Goal: Obtain resource: Obtain resource

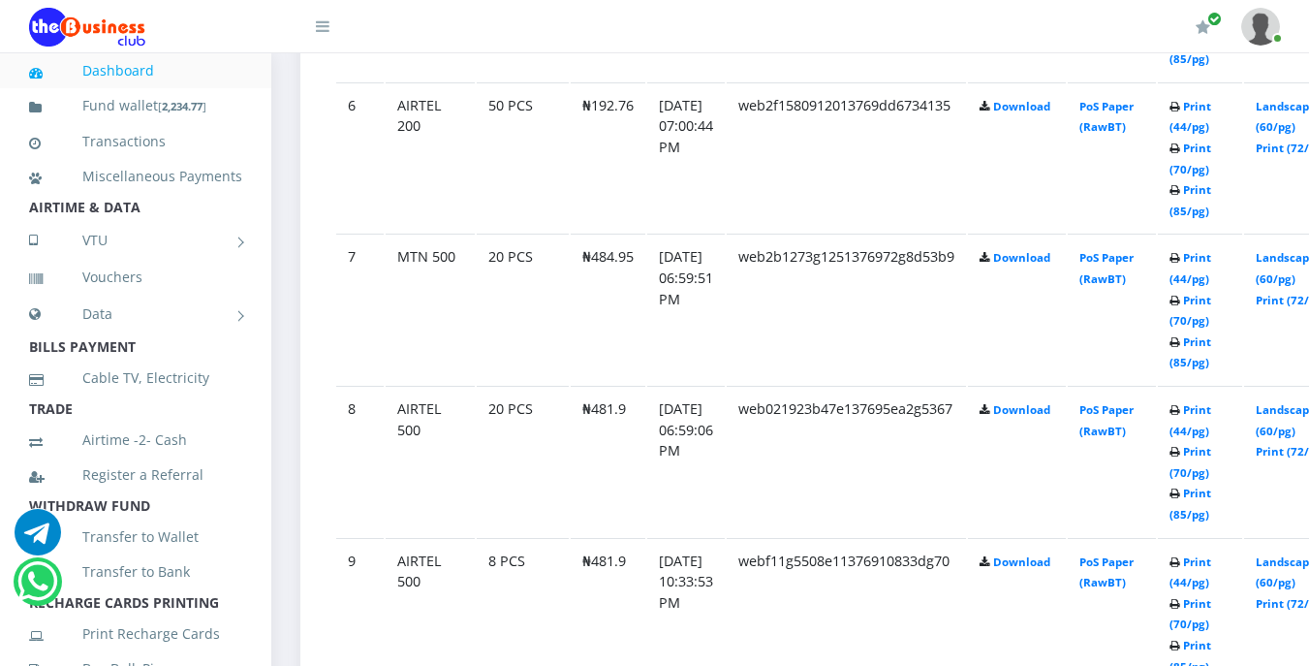
scroll to position [1900, 0]
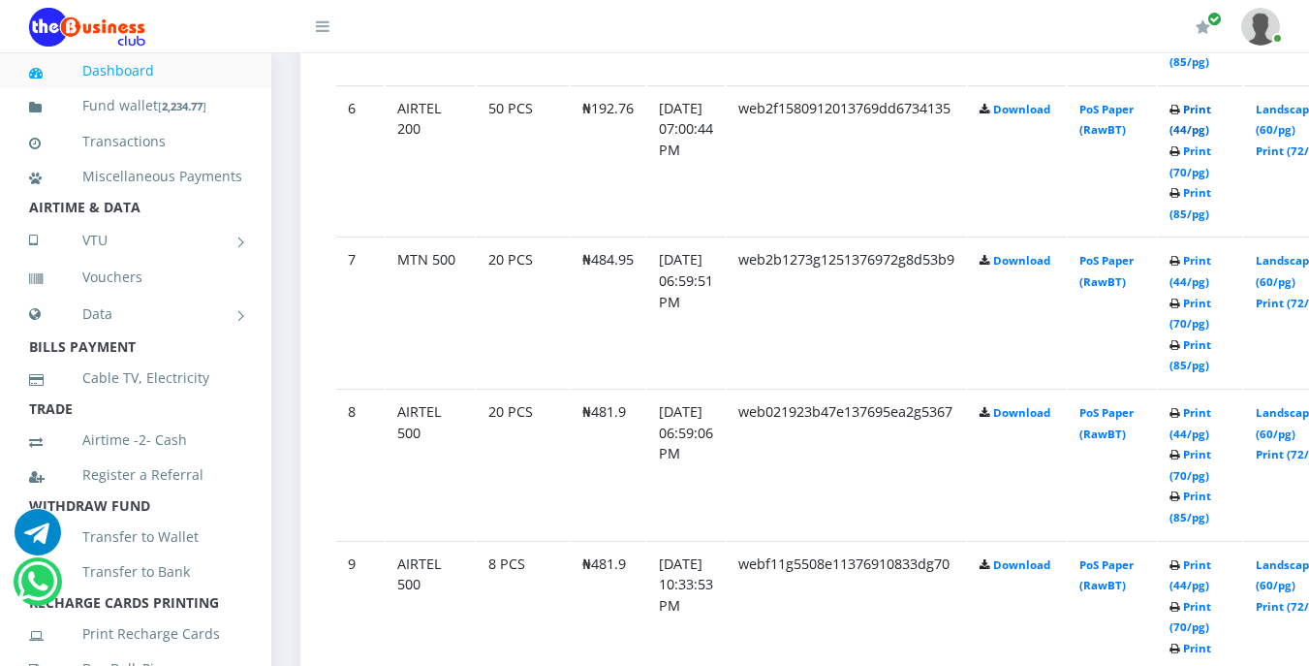
click at [1212, 111] on link "Print (44/pg)" at bounding box center [1191, 120] width 42 height 36
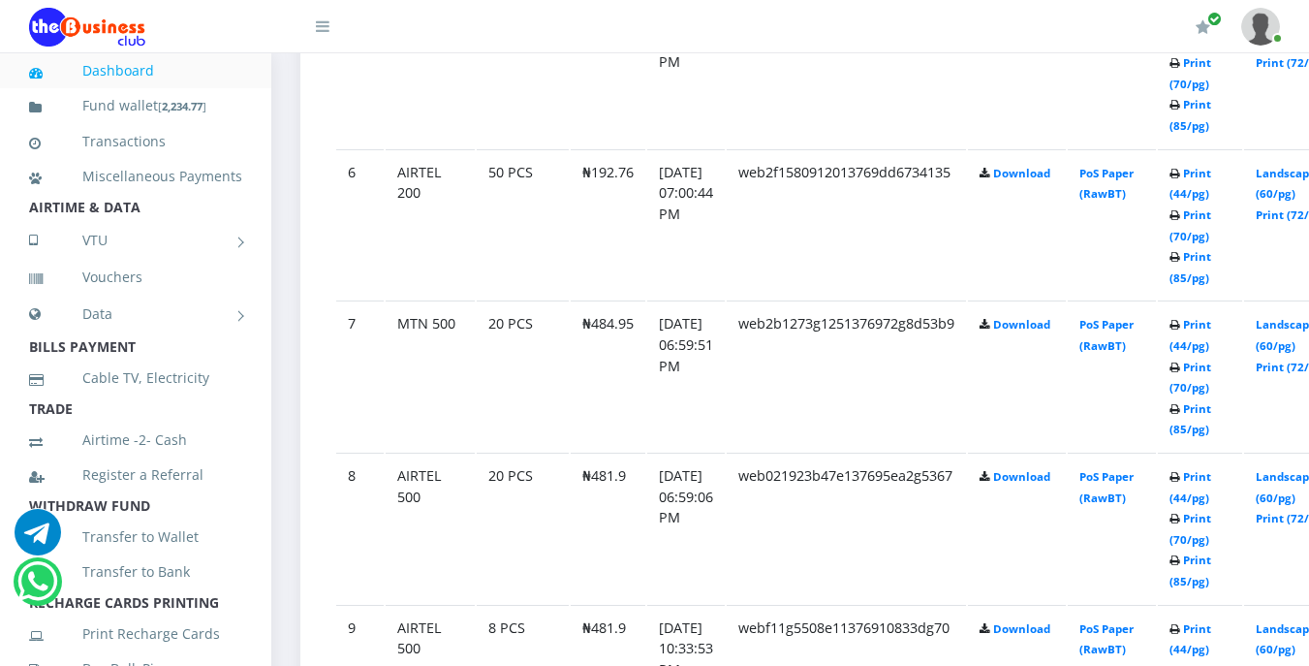
scroll to position [1900, 0]
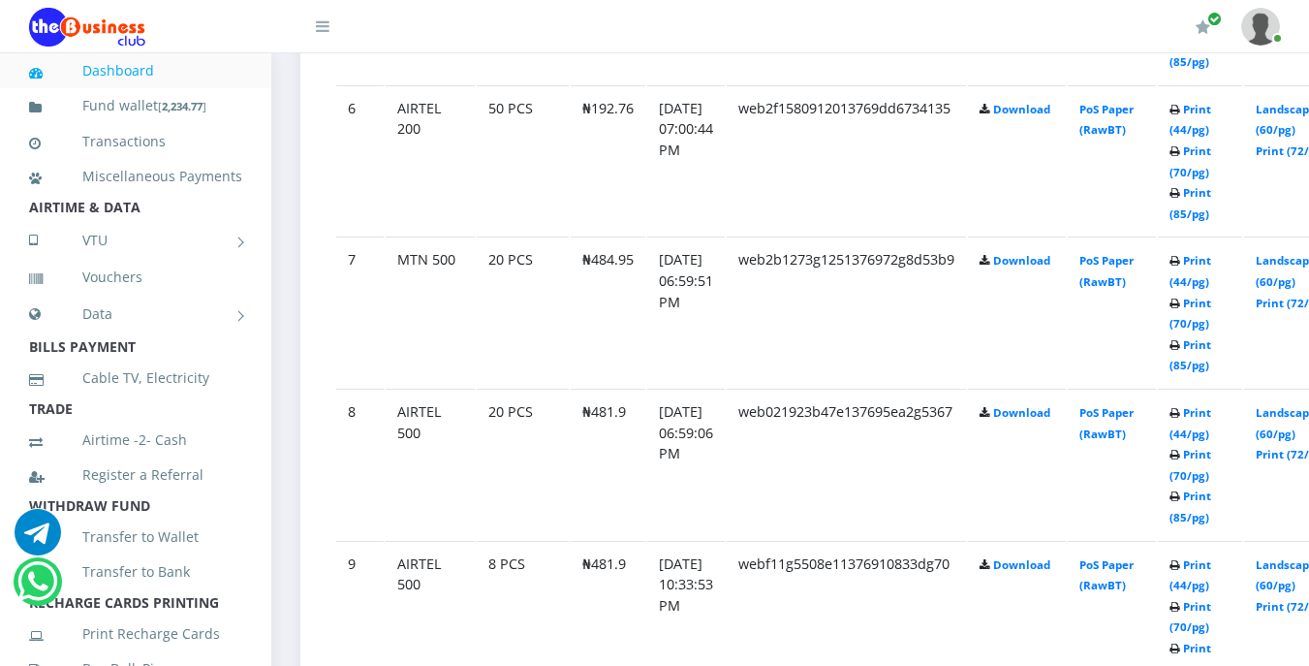
click at [802, 471] on td "web021923b47e137695ea2g5367" at bounding box center [846, 464] width 239 height 150
click at [1212, 110] on link "Print (44/pg)" at bounding box center [1191, 120] width 42 height 36
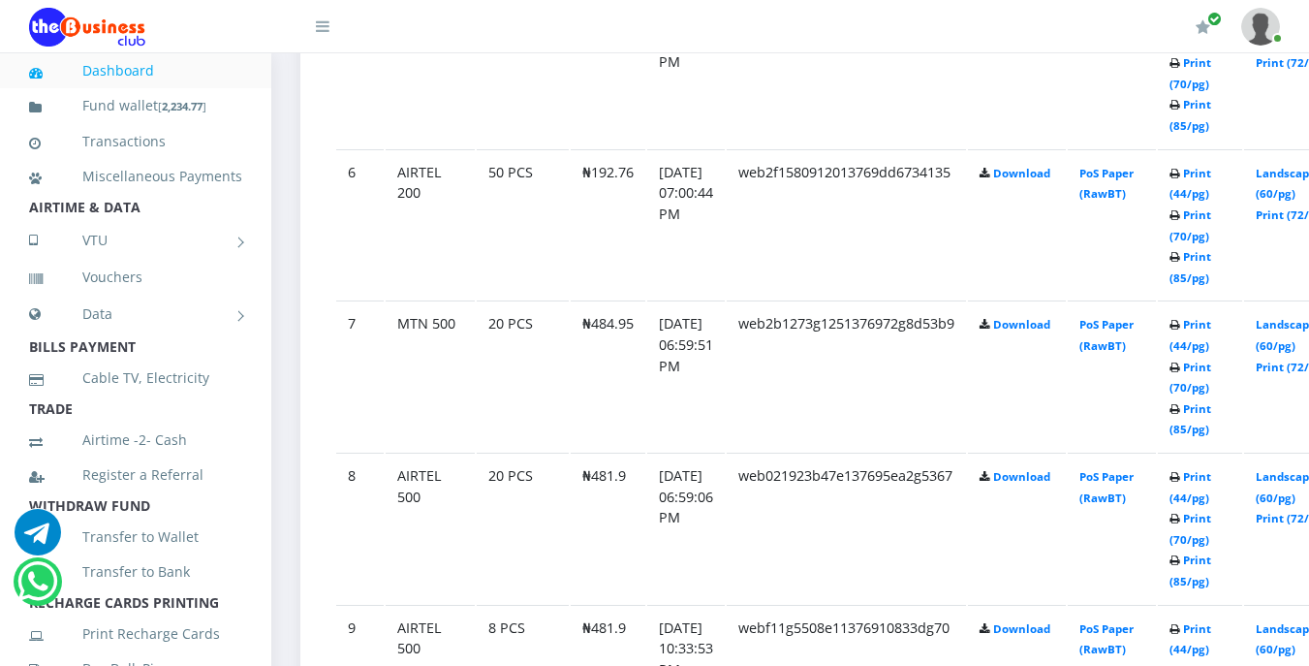
scroll to position [1900, 0]
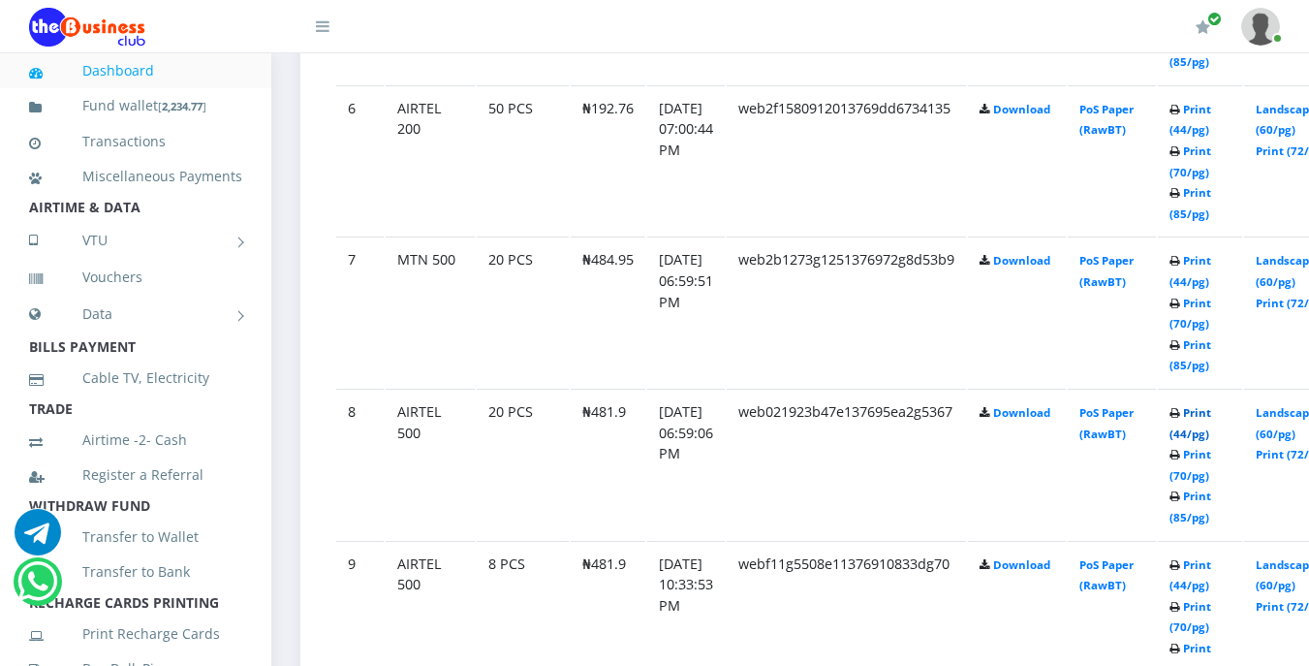
click at [1212, 418] on link "Print (44/pg)" at bounding box center [1191, 423] width 42 height 36
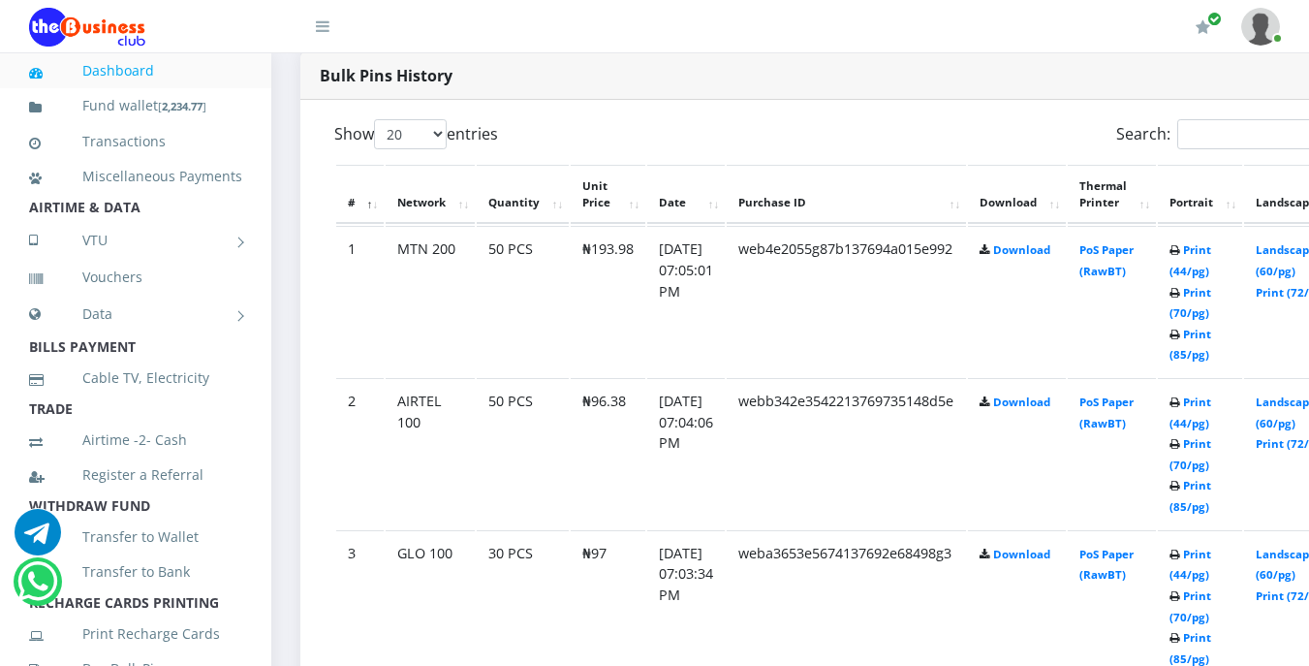
scroll to position [969, 0]
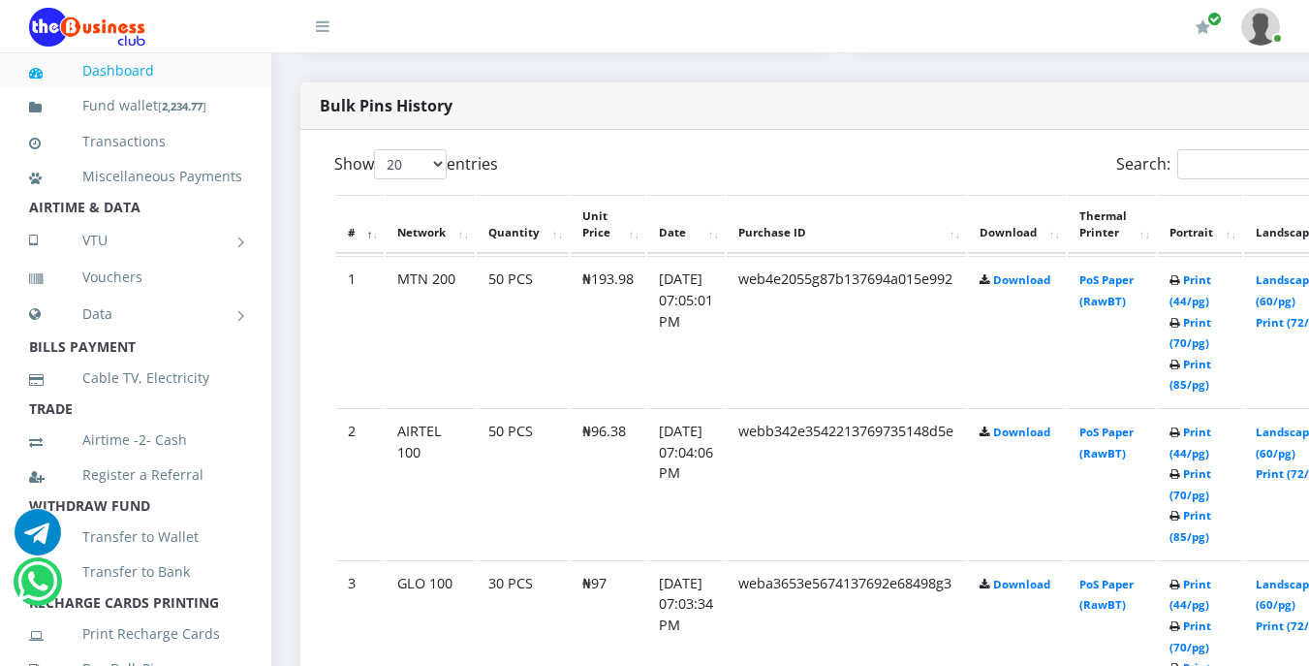
click at [181, 21] on link at bounding box center [150, 25] width 242 height 51
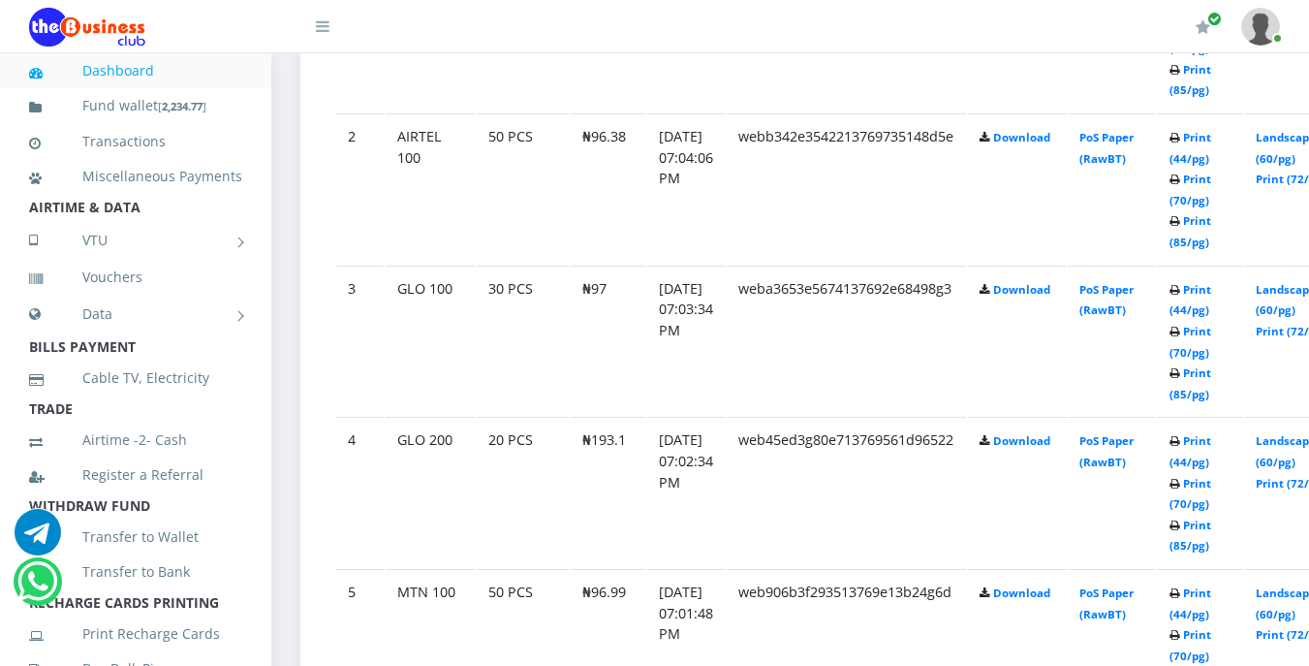
scroll to position [1279, 0]
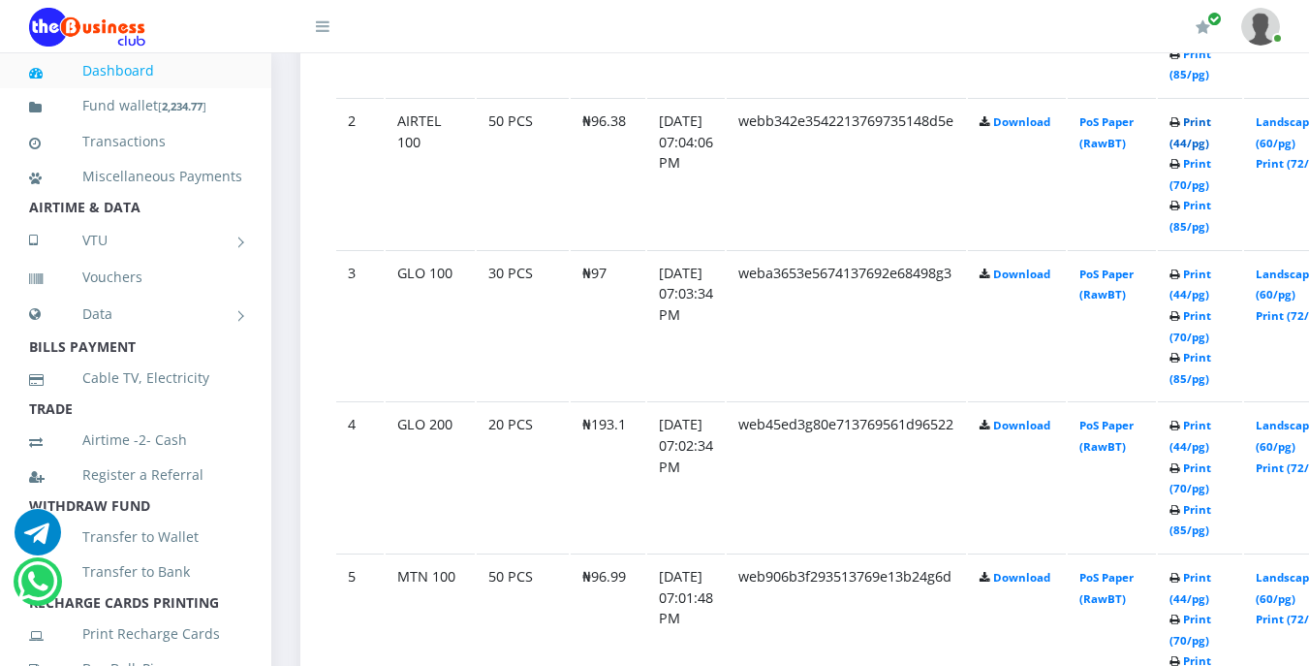
click at [1212, 121] on link "Print (44/pg)" at bounding box center [1191, 132] width 42 height 36
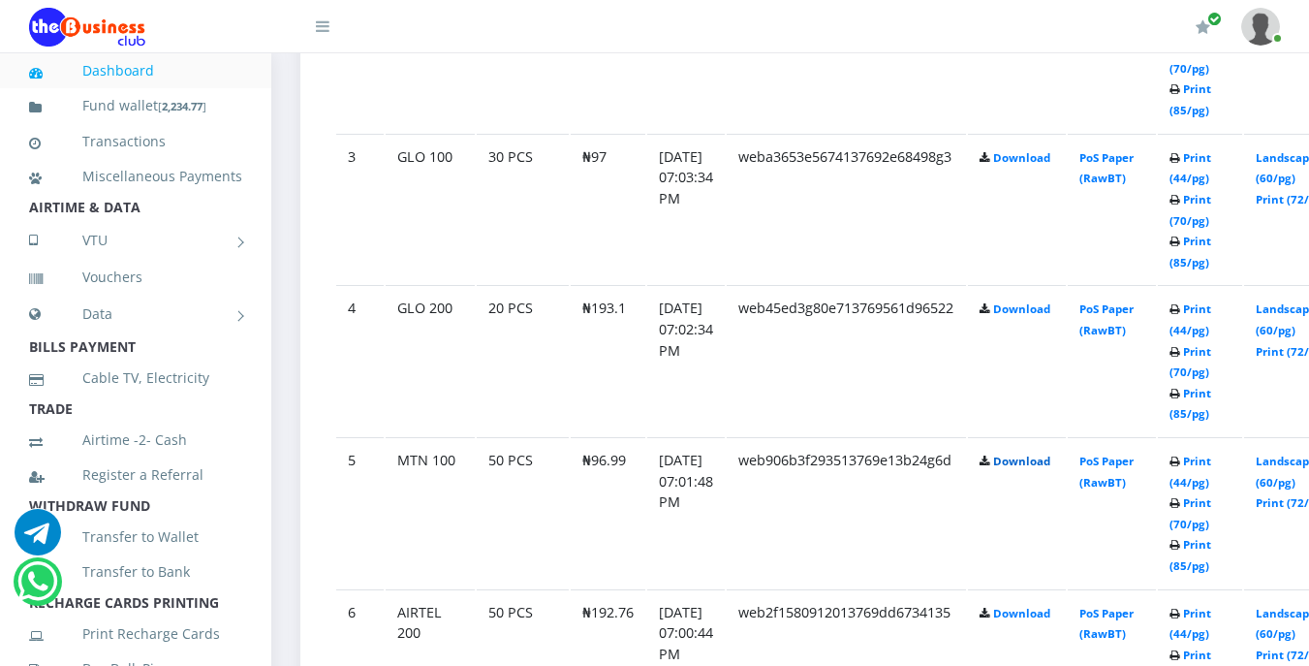
scroll to position [1434, 0]
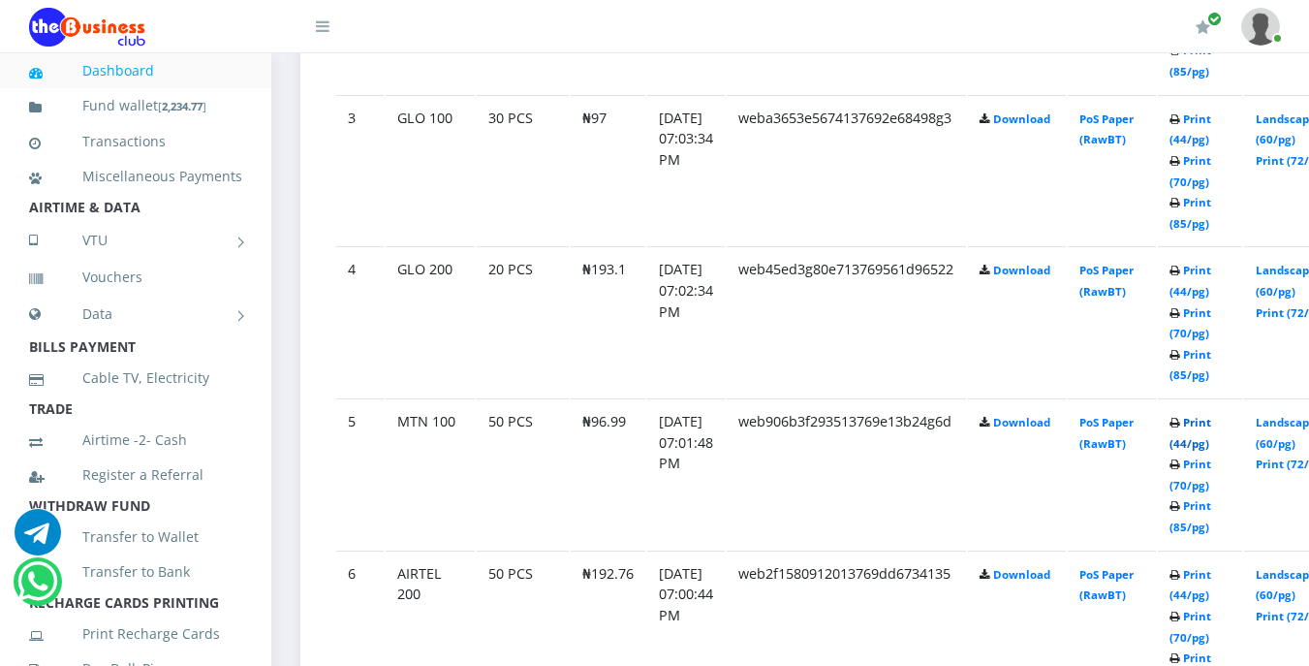
click at [1212, 426] on link "Print (44/pg)" at bounding box center [1191, 433] width 42 height 36
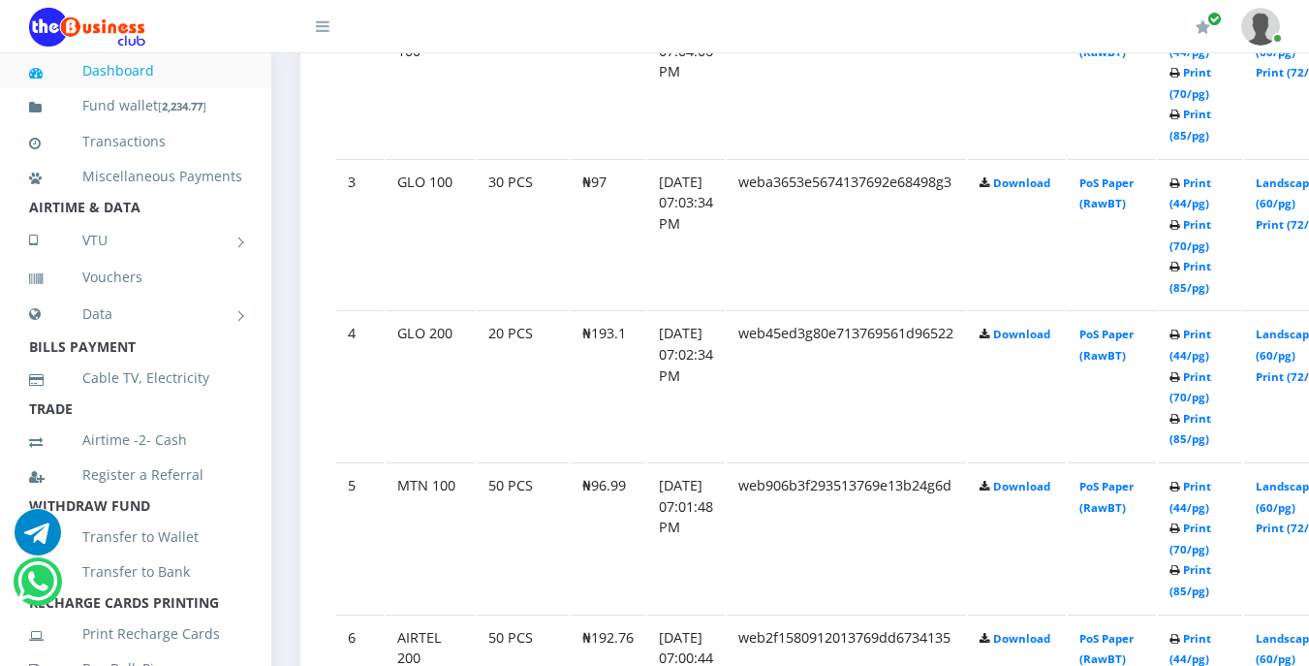
scroll to position [1434, 0]
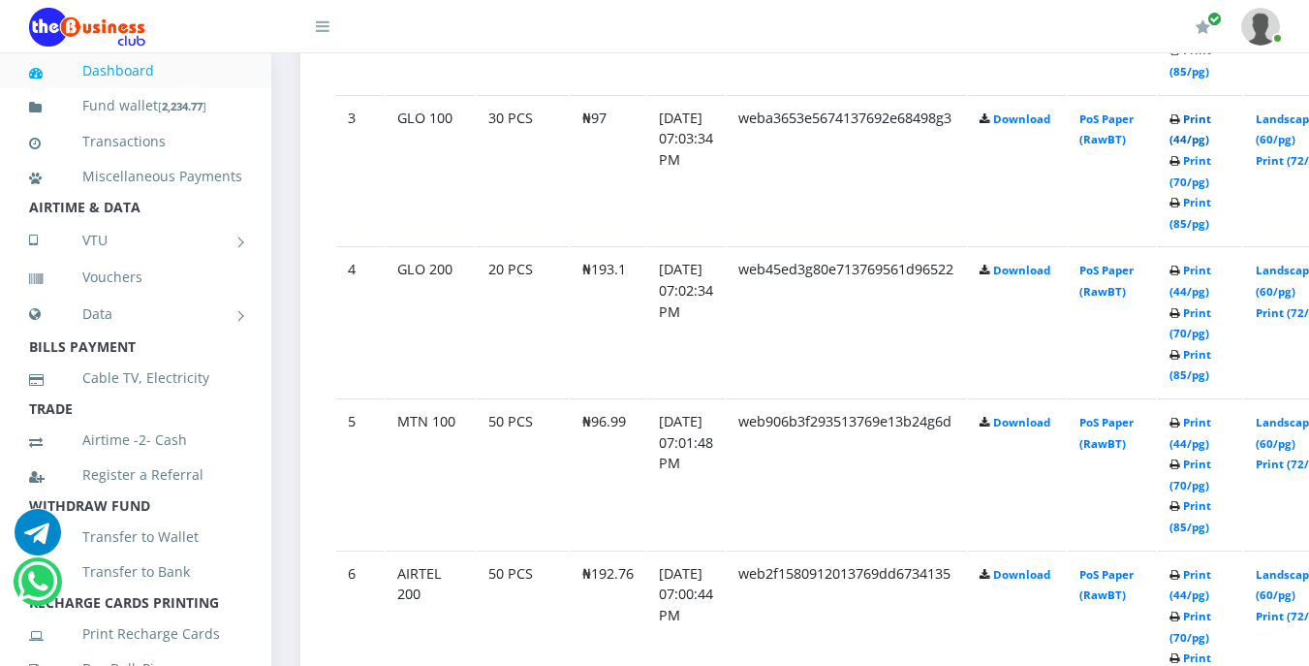
click at [1212, 120] on link "Print (44/pg)" at bounding box center [1191, 129] width 42 height 36
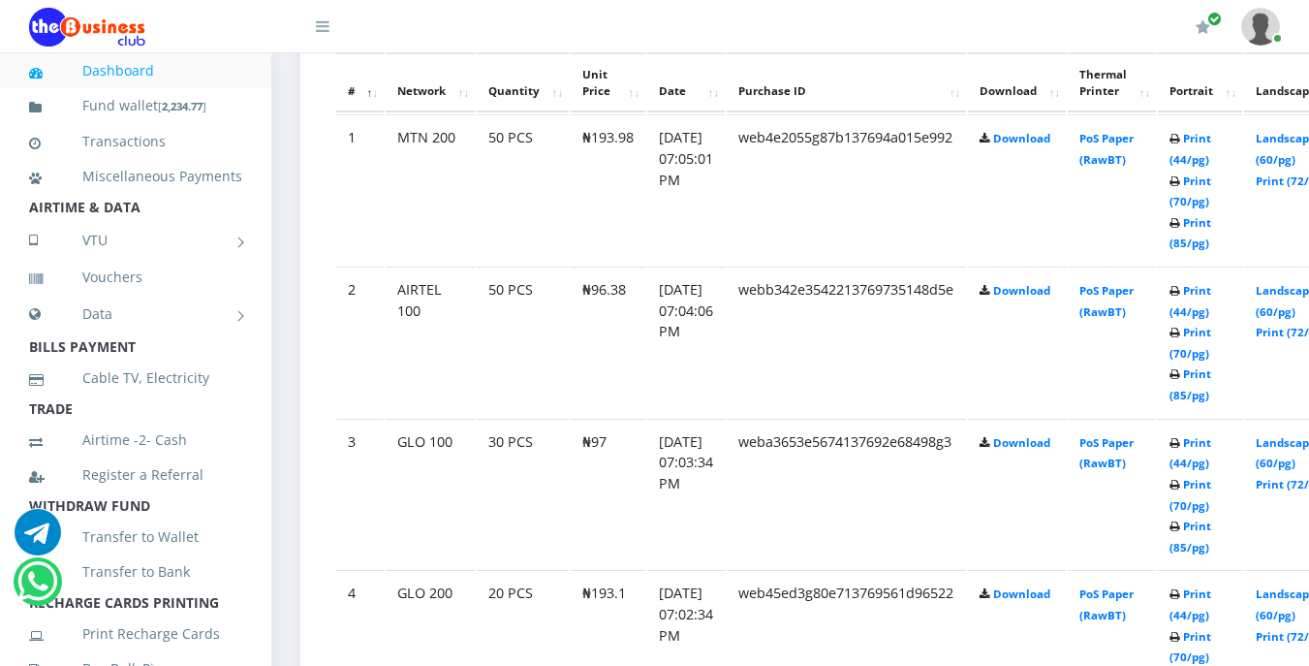
scroll to position [1086, 0]
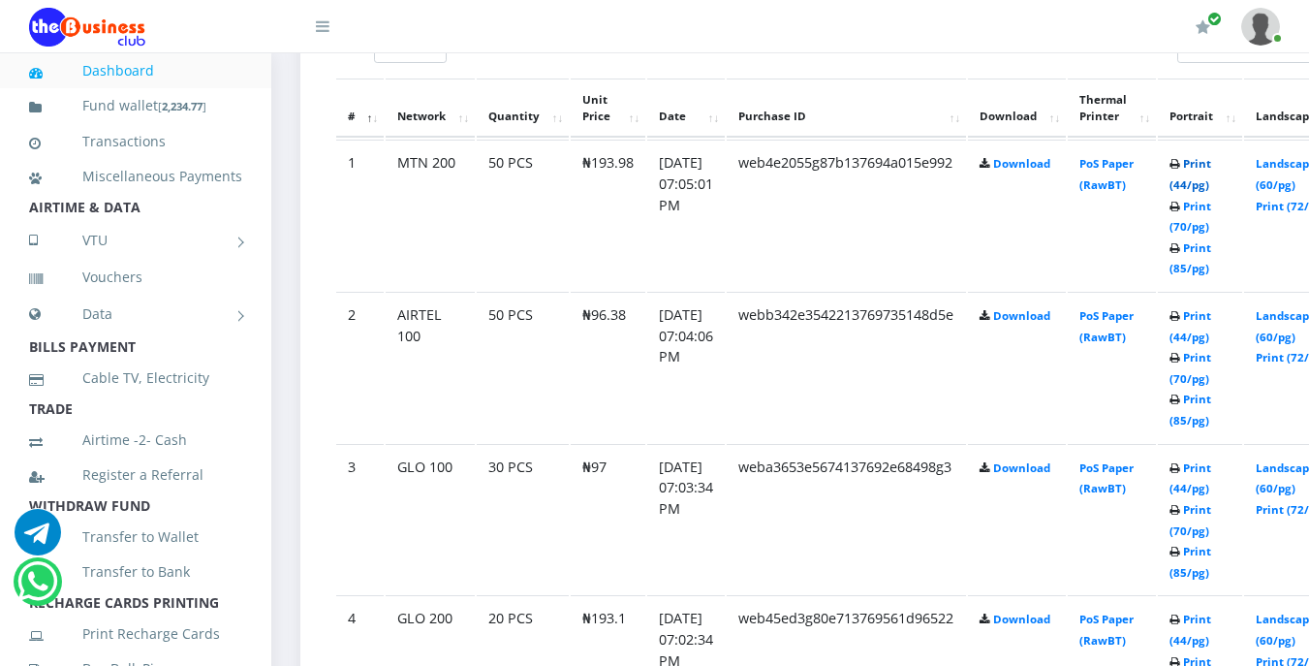
click at [1212, 171] on link "Print (44/pg)" at bounding box center [1191, 174] width 42 height 36
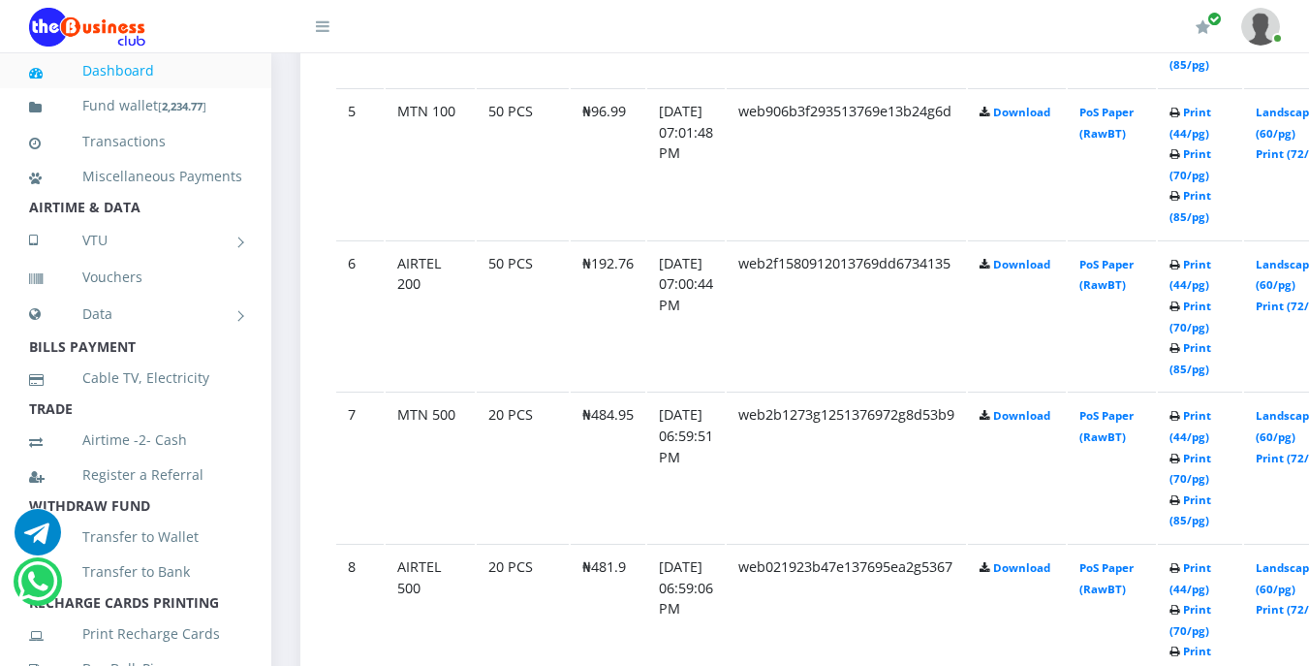
scroll to position [1783, 0]
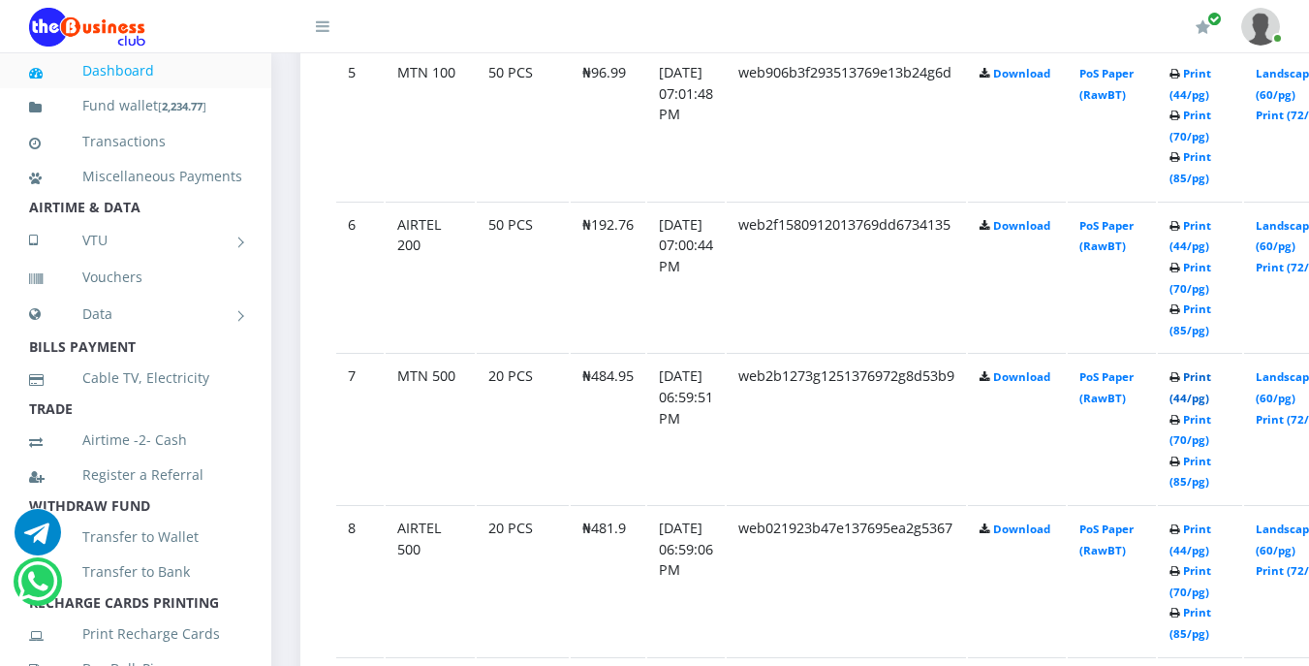
click at [1212, 380] on link "Print (44/pg)" at bounding box center [1191, 387] width 42 height 36
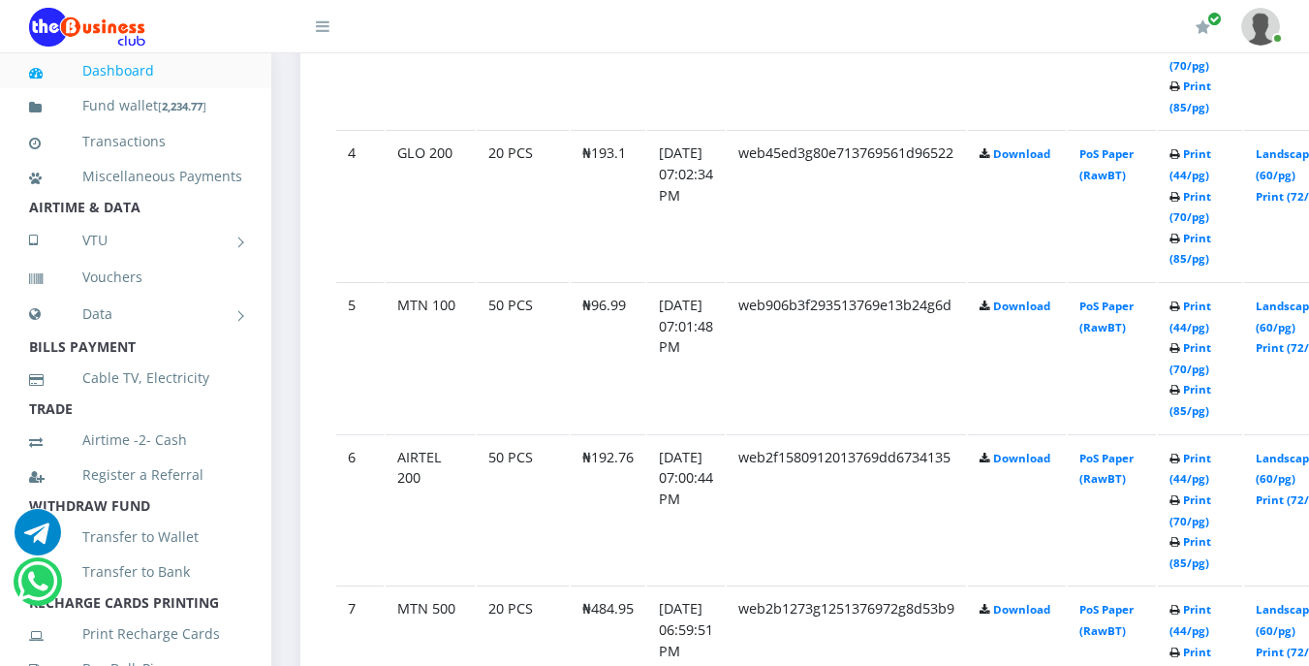
scroll to position [1512, 0]
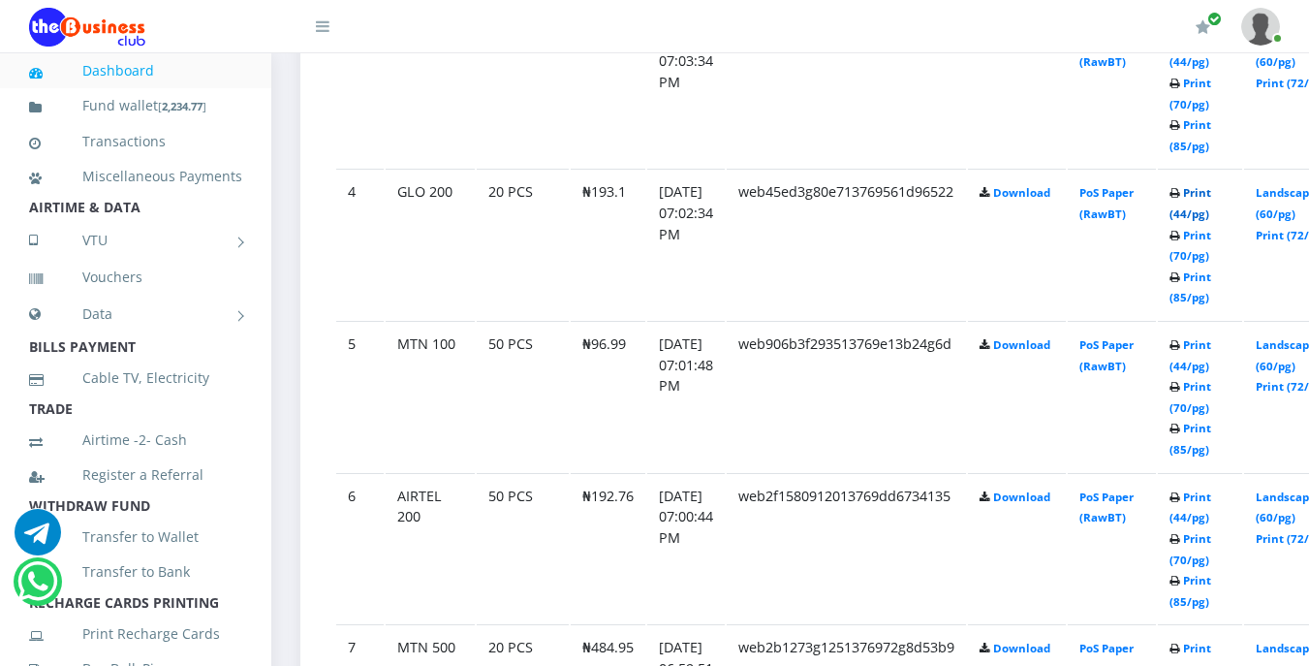
click at [1212, 196] on link "Print (44/pg)" at bounding box center [1191, 203] width 42 height 36
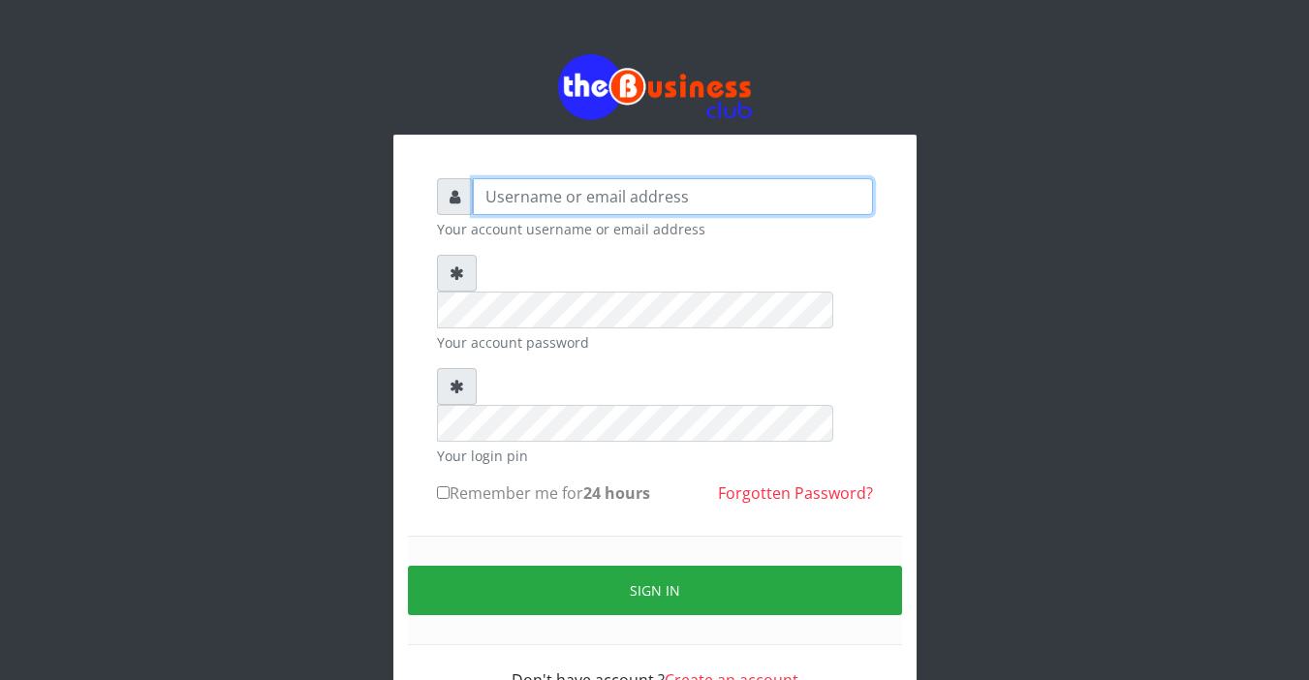
type input "Sarahadesode"
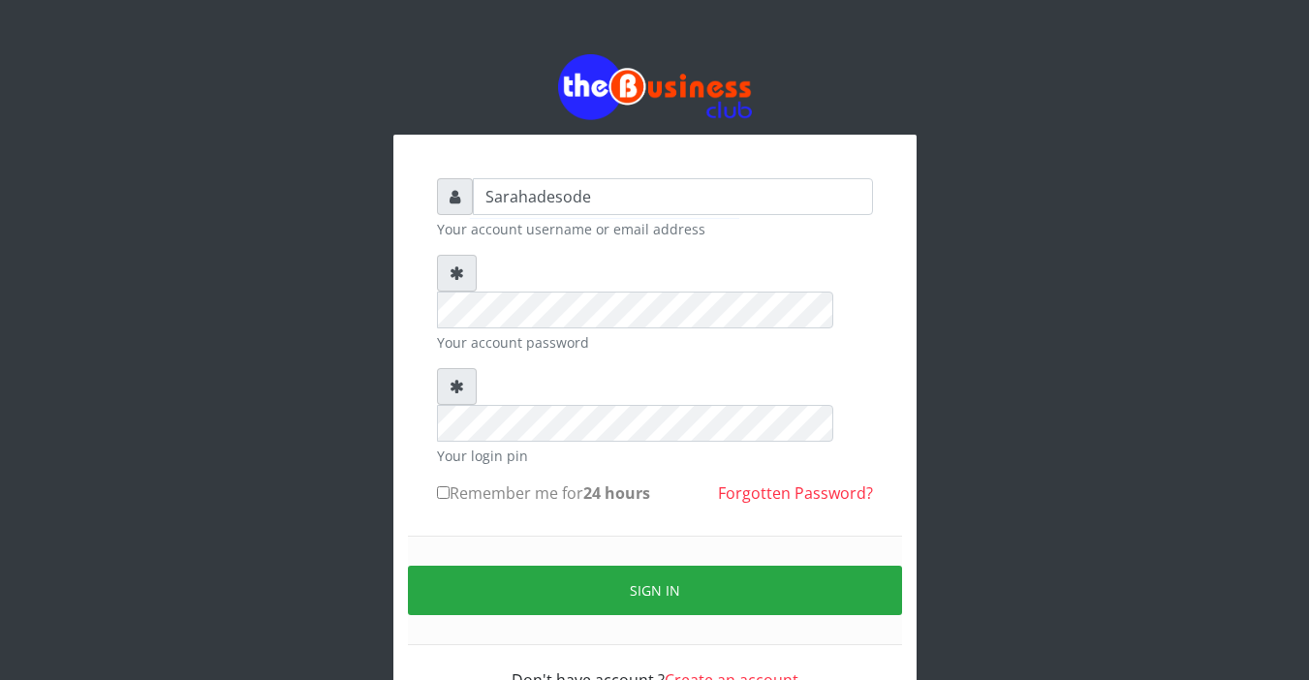
click at [752, 673] on div "Sarahadesode Your account username or email address Your account password Your …" at bounding box center [655, 390] width 1105 height 780
